Goal: Find contact information: Find contact information

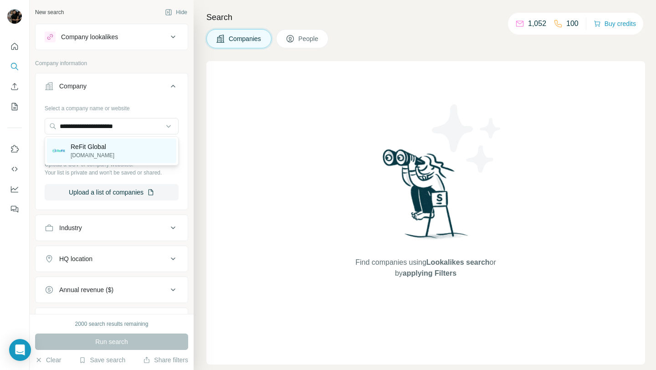
type input "**********"
click at [102, 148] on p "ReFit Global" at bounding box center [93, 146] width 44 height 9
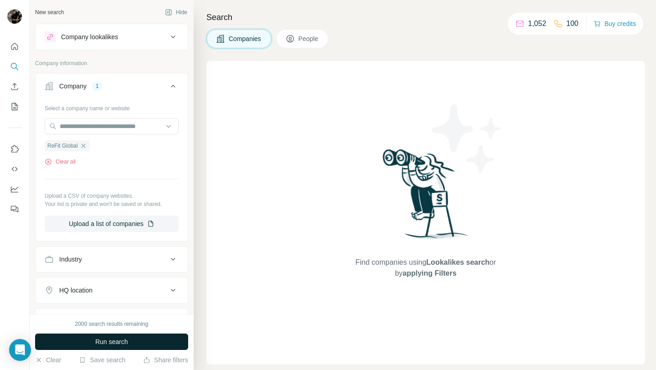
click at [112, 342] on span "Run search" at bounding box center [111, 341] width 33 height 9
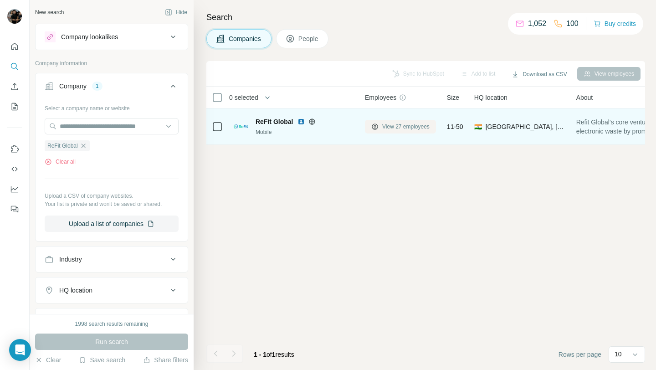
click at [414, 130] on span "View 27 employees" at bounding box center [405, 126] width 47 height 8
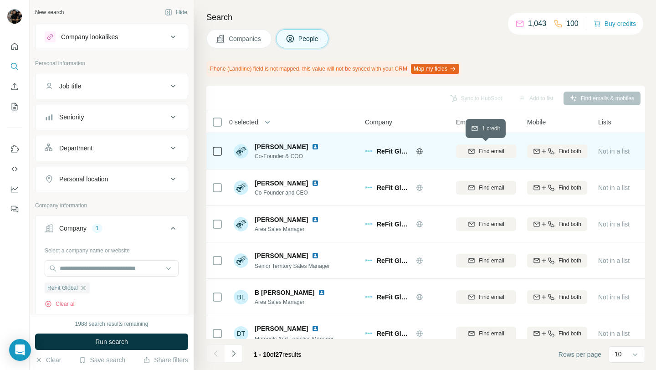
click at [479, 151] on span "Find email" at bounding box center [491, 151] width 25 height 8
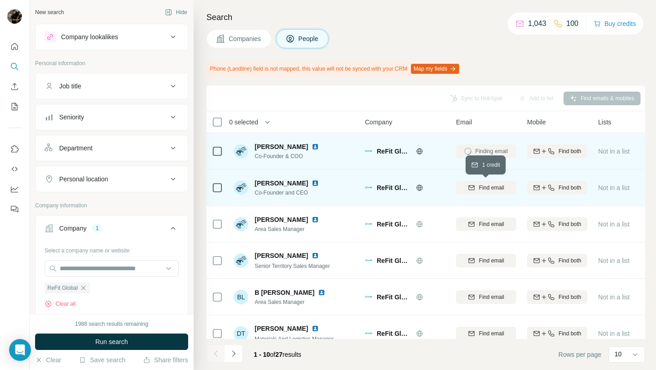
click at [481, 188] on span "Find email" at bounding box center [491, 188] width 25 height 8
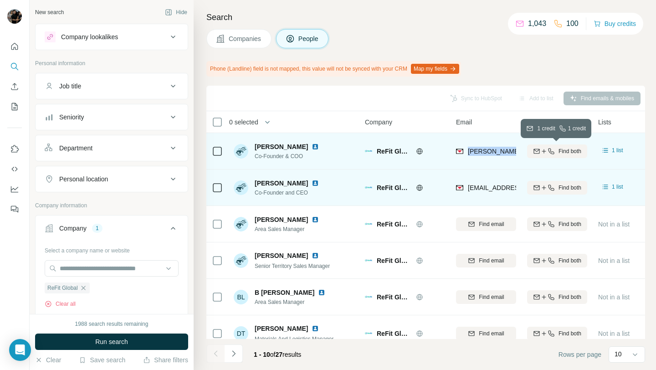
drag, startPoint x: 467, startPoint y: 150, endPoint x: 539, endPoint y: 148, distance: 72.4
click at [0, 0] on tr "[PERSON_NAME] Co-Founder & COO ReFit Global [PERSON_NAME][EMAIL_ADDRESS][DOMAIN…" at bounding box center [0, 0] width 0 height 0
copy tr "[PERSON_NAME][EMAIL_ADDRESS][DOMAIN_NAME]"
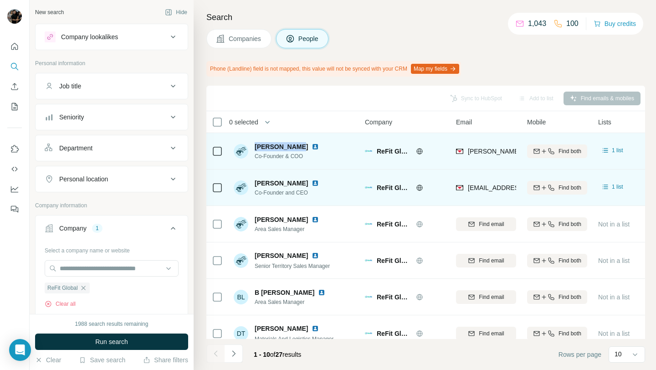
drag, startPoint x: 254, startPoint y: 147, endPoint x: 296, endPoint y: 148, distance: 41.5
click at [296, 148] on div "[PERSON_NAME]" at bounding box center [292, 146] width 75 height 9
copy span "[PERSON_NAME]"
drag, startPoint x: 253, startPoint y: 156, endPoint x: 317, endPoint y: 156, distance: 64.2
click at [317, 156] on div "[PERSON_NAME] Co-Founder & COO" at bounding box center [294, 150] width 121 height 25
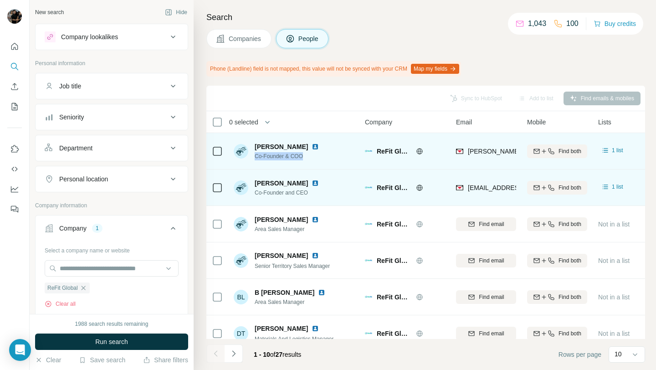
copy span "Co-Founder & COO"
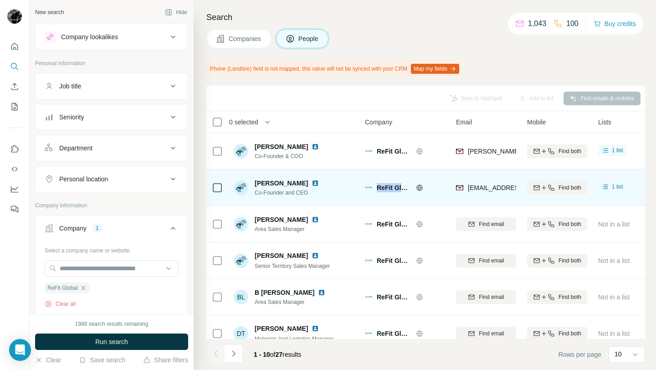
drag, startPoint x: 377, startPoint y: 187, endPoint x: 413, endPoint y: 191, distance: 36.2
click at [413, 191] on div "ReFit Global" at bounding box center [411, 187] width 68 height 9
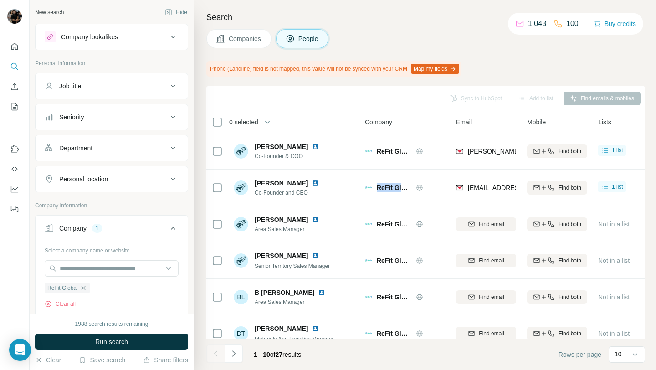
click at [467, 199] on div "[EMAIL_ADDRESS][DOMAIN_NAME]" at bounding box center [486, 187] width 60 height 25
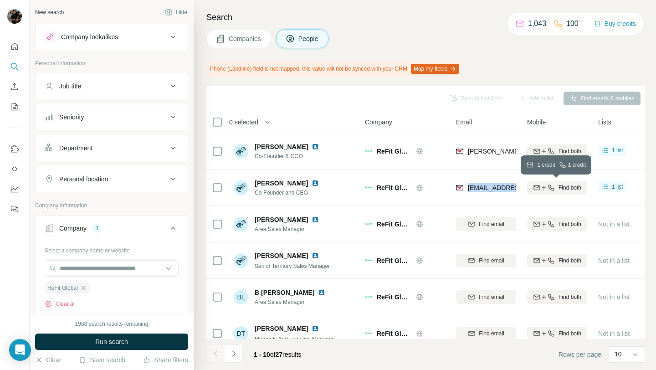
drag, startPoint x: 468, startPoint y: 187, endPoint x: 536, endPoint y: 189, distance: 68.3
click at [0, 0] on tr "[PERSON_NAME] Co-Founder and CEO ReFit Global [EMAIL_ADDRESS][DOMAIN_NAME] Find…" at bounding box center [0, 0] width 0 height 0
copy tr "[EMAIL_ADDRESS][DOMAIN_NAME]"
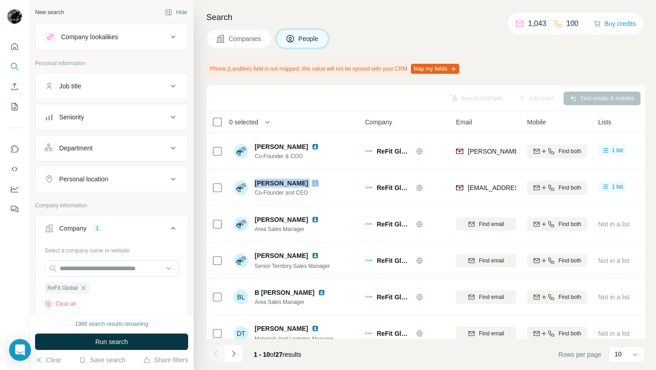
drag, startPoint x: 253, startPoint y: 182, endPoint x: 300, endPoint y: 181, distance: 46.9
click at [300, 181] on div "[PERSON_NAME] Co-Founder and CEO" at bounding box center [282, 187] width 96 height 18
copy span "[PERSON_NAME]"
drag, startPoint x: 253, startPoint y: 191, endPoint x: 320, endPoint y: 195, distance: 66.6
click at [320, 195] on div "[PERSON_NAME] Co-Founder and CEO" at bounding box center [294, 187] width 121 height 25
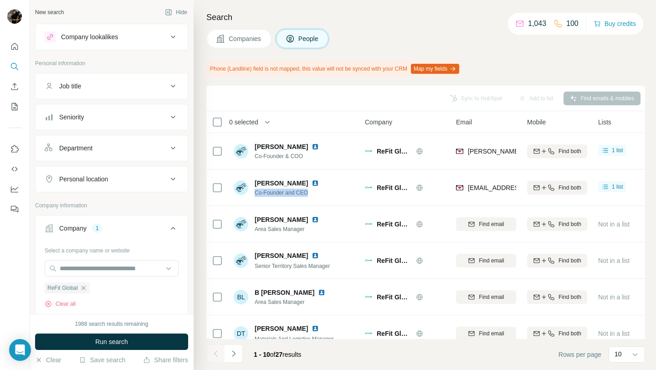
copy span "Co-Founder and CEO"
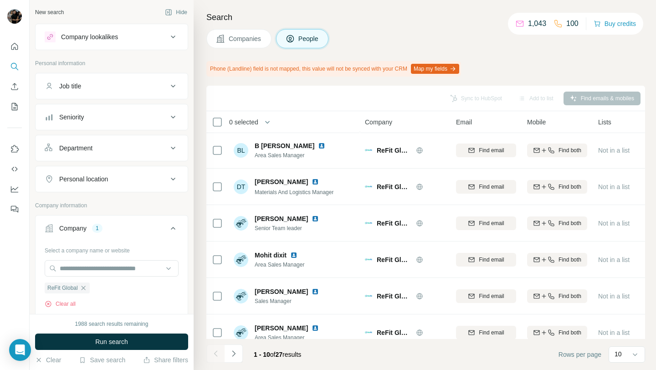
scroll to position [158, 0]
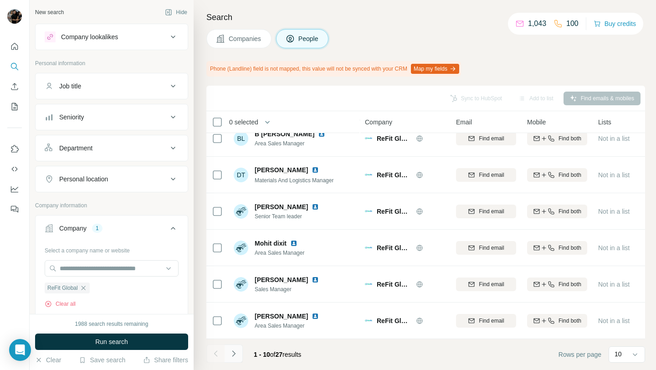
click at [237, 357] on icon "Navigate to next page" at bounding box center [233, 353] width 9 height 9
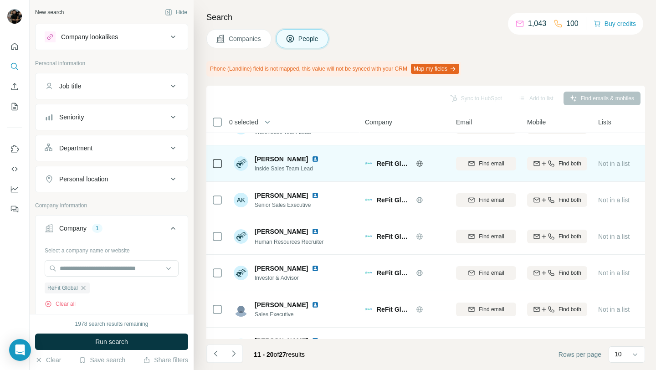
scroll to position [61, 0]
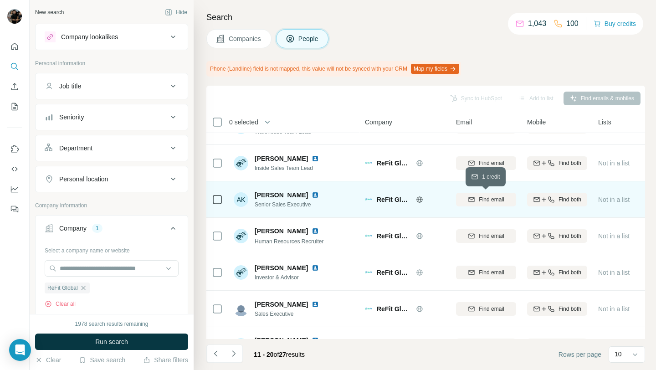
click at [475, 196] on div "Find email" at bounding box center [486, 199] width 60 height 8
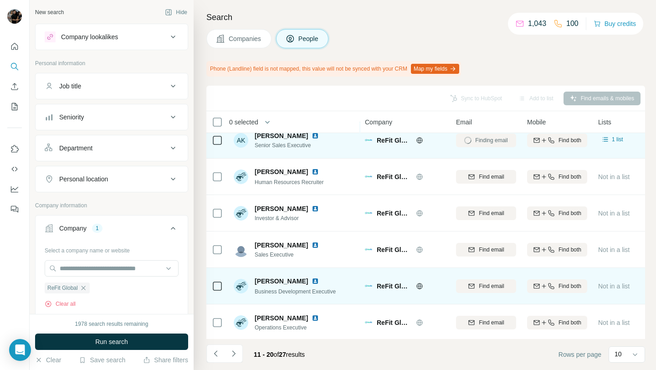
scroll to position [120, 0]
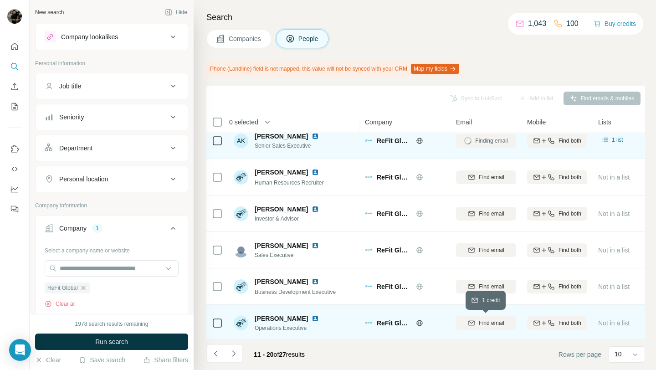
click at [484, 323] on span "Find email" at bounding box center [491, 323] width 25 height 8
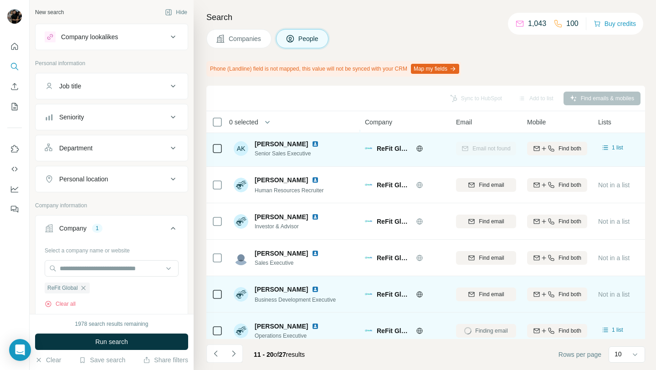
scroll to position [158, 0]
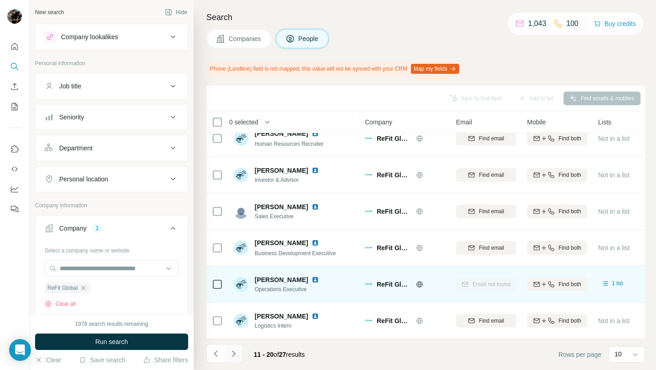
click at [229, 354] on icon "Navigate to next page" at bounding box center [233, 353] width 9 height 9
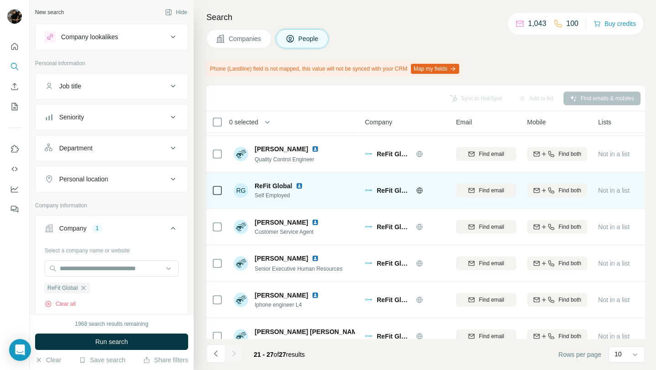
scroll to position [49, 0]
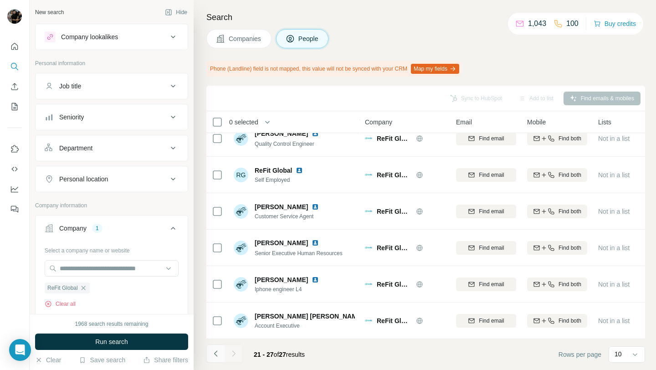
click at [213, 354] on icon "Navigate to previous page" at bounding box center [215, 353] width 9 height 9
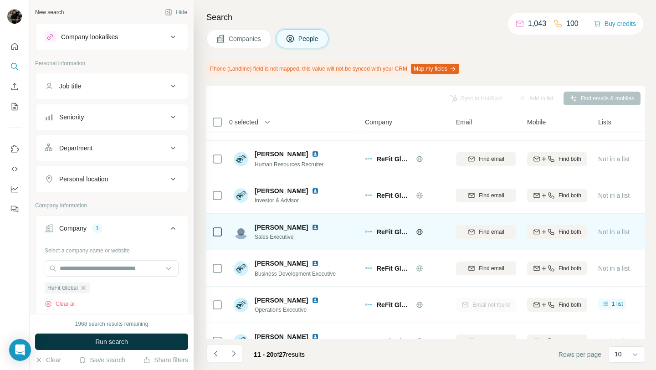
scroll to position [138, 0]
click at [479, 229] on span "Find email" at bounding box center [491, 231] width 25 height 8
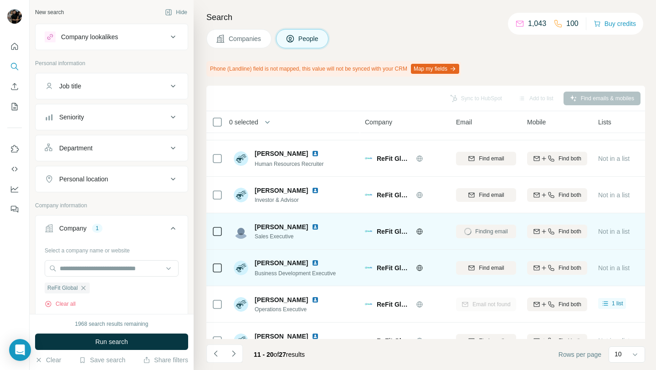
scroll to position [158, 0]
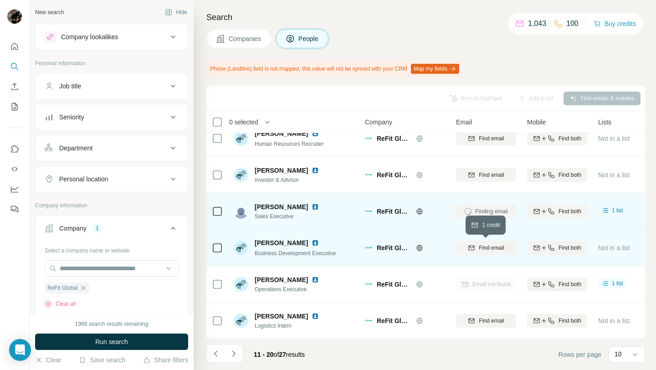
click at [476, 245] on div "Find email" at bounding box center [486, 248] width 60 height 8
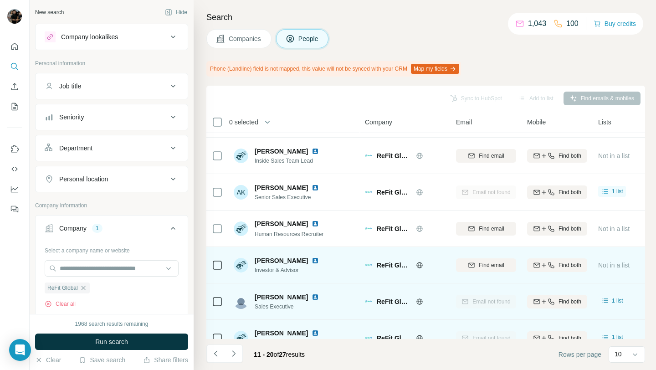
scroll to position [63, 0]
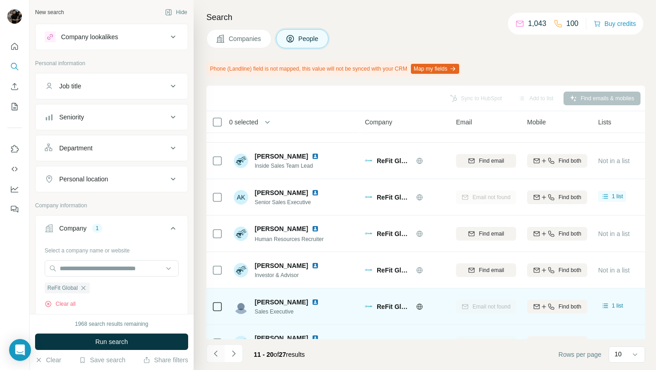
click at [212, 356] on icon "Navigate to previous page" at bounding box center [215, 353] width 9 height 9
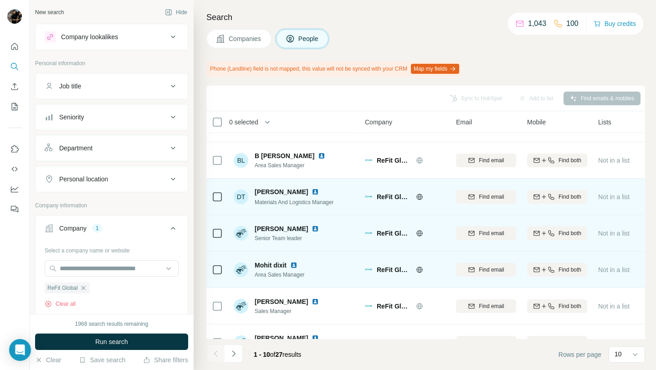
scroll to position [158, 0]
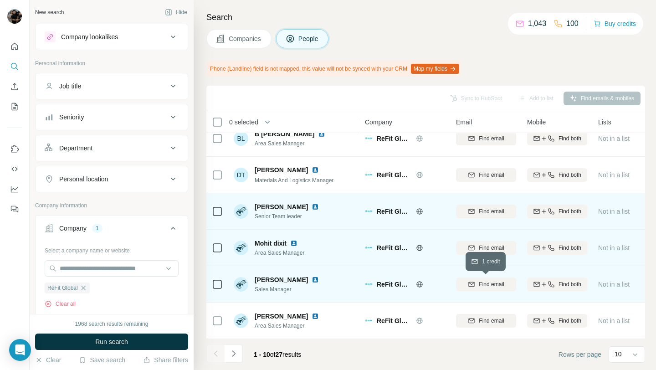
click at [491, 287] on span "Find email" at bounding box center [491, 284] width 25 height 8
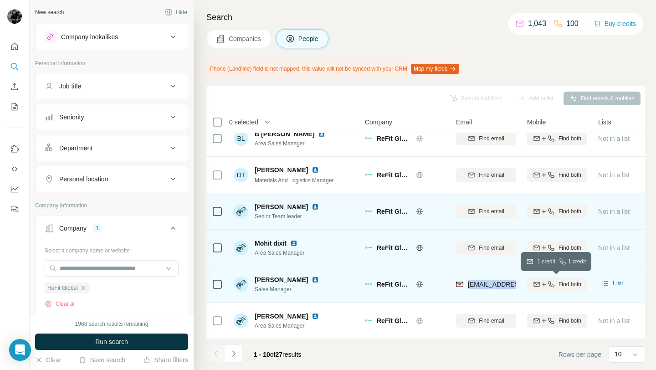
drag, startPoint x: 467, startPoint y: 283, endPoint x: 528, endPoint y: 282, distance: 60.6
click at [0, 0] on tr "[PERSON_NAME] Sales Manager ReFit Global [EMAIL_ADDRESS][DOMAIN_NAME] Find both…" at bounding box center [0, 0] width 0 height 0
copy tr "[EMAIL_ADDRESS][DOMAIN_NAME]"
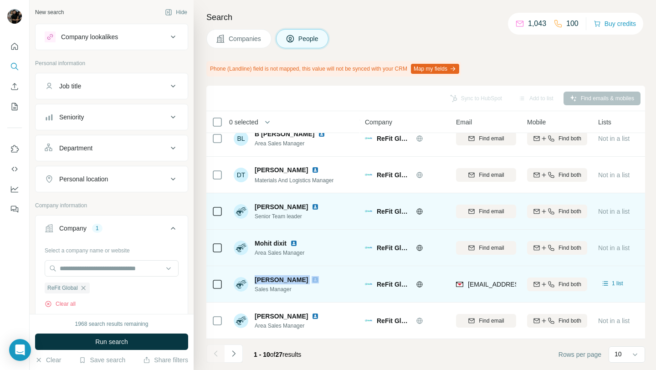
drag, startPoint x: 254, startPoint y: 280, endPoint x: 297, endPoint y: 283, distance: 43.4
click at [297, 283] on div "[PERSON_NAME]" at bounding box center [292, 279] width 75 height 9
click at [322, 294] on div "[PERSON_NAME] Sales Manager" at bounding box center [294, 283] width 121 height 25
drag, startPoint x: 255, startPoint y: 279, endPoint x: 290, endPoint y: 279, distance: 35.5
click at [290, 279] on div "[PERSON_NAME]" at bounding box center [292, 279] width 75 height 9
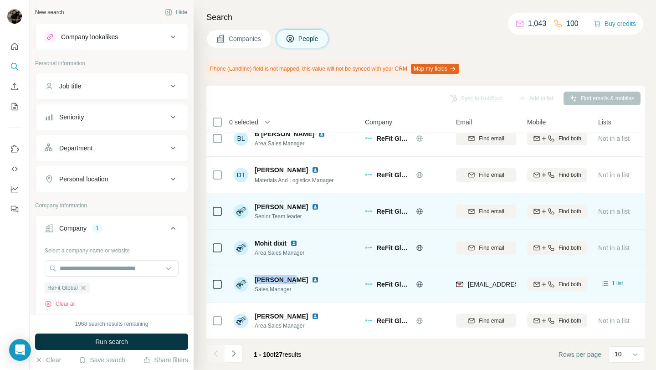
copy span "[PERSON_NAME]"
drag, startPoint x: 254, startPoint y: 290, endPoint x: 292, endPoint y: 290, distance: 37.8
click at [292, 290] on span "Sales Manager" at bounding box center [292, 289] width 75 height 8
copy span "Sales Manager"
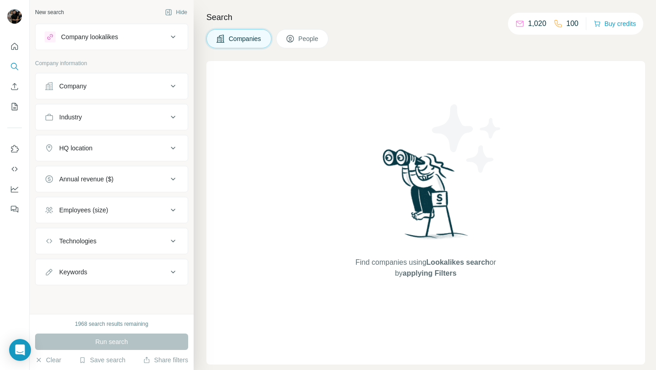
click at [290, 43] on icon at bounding box center [290, 38] width 9 height 9
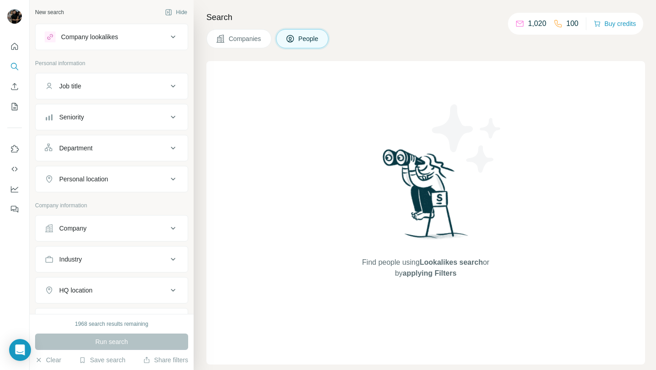
click at [103, 224] on div "Company" at bounding box center [106, 228] width 123 height 9
